Goal: Task Accomplishment & Management: Use online tool/utility

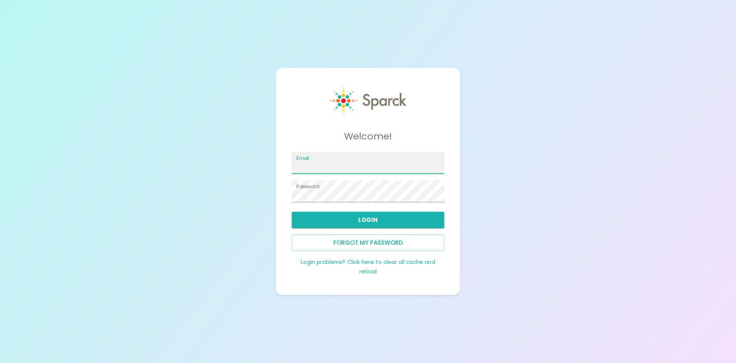
click at [326, 166] on input "Email" at bounding box center [368, 163] width 153 height 22
click at [327, 166] on input "Email" at bounding box center [368, 163] width 153 height 22
type input "[EMAIL_ADDRESS][DOMAIN_NAME]"
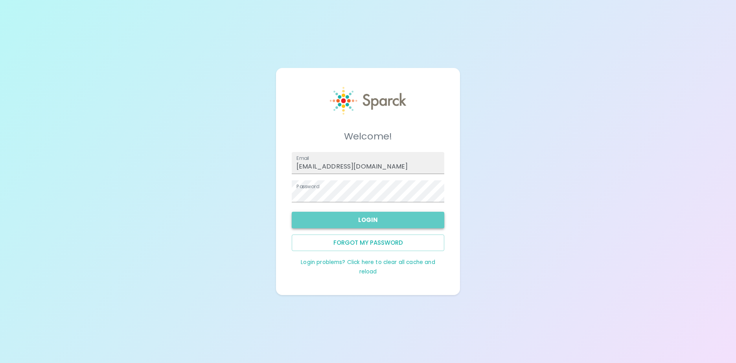
click at [363, 219] on button "Login" at bounding box center [368, 220] width 153 height 17
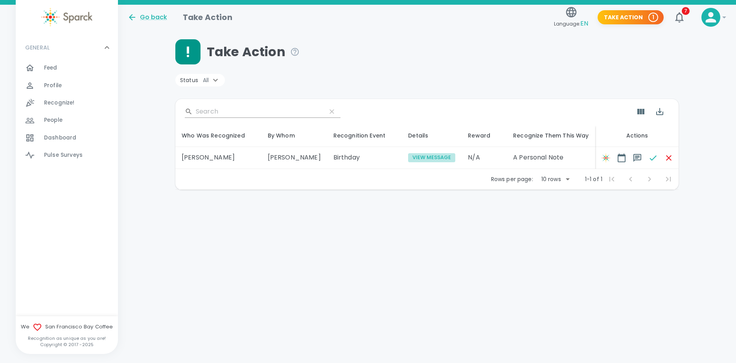
click at [408, 162] on button "View Message" at bounding box center [431, 157] width 47 height 9
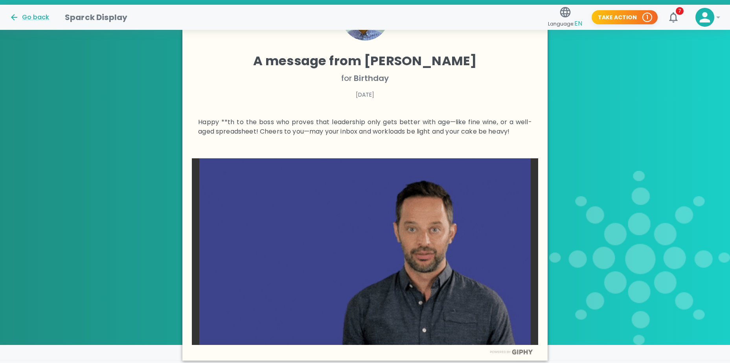
scroll to position [76, 0]
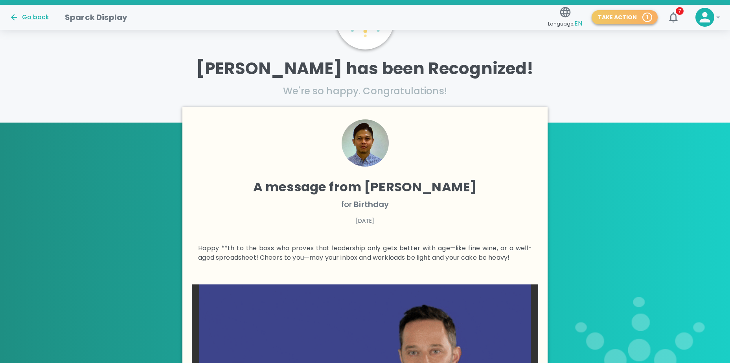
click at [632, 18] on button "Take Action 1" at bounding box center [625, 17] width 66 height 15
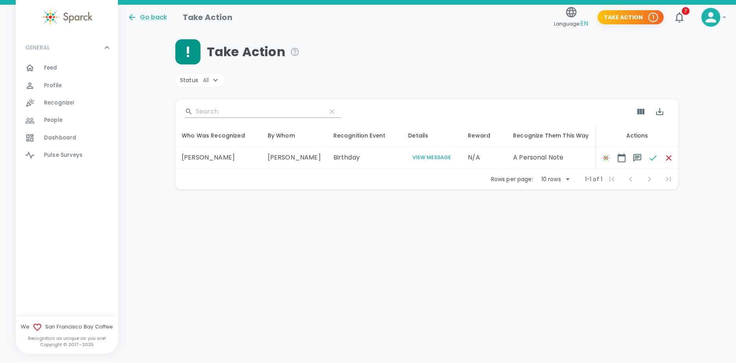
drag, startPoint x: 649, startPoint y: 160, endPoint x: 657, endPoint y: 140, distance: 21.7
click at [657, 140] on table "Who Was Recognized By Whom Recognition Event Details Reward Recognize Them This…" at bounding box center [431, 146] width 513 height 45
click at [649, 163] on icon "button" at bounding box center [653, 157] width 9 height 9
